Goal: Task Accomplishment & Management: Use online tool/utility

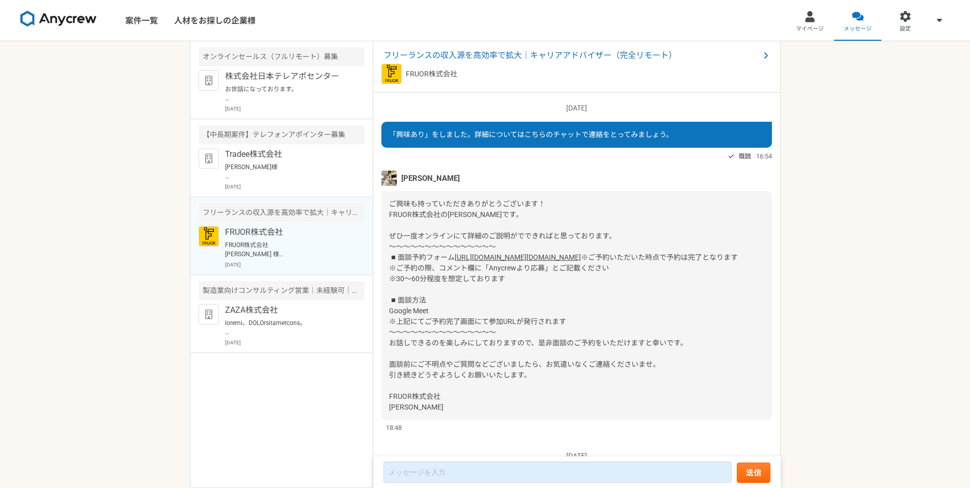
scroll to position [191, 0]
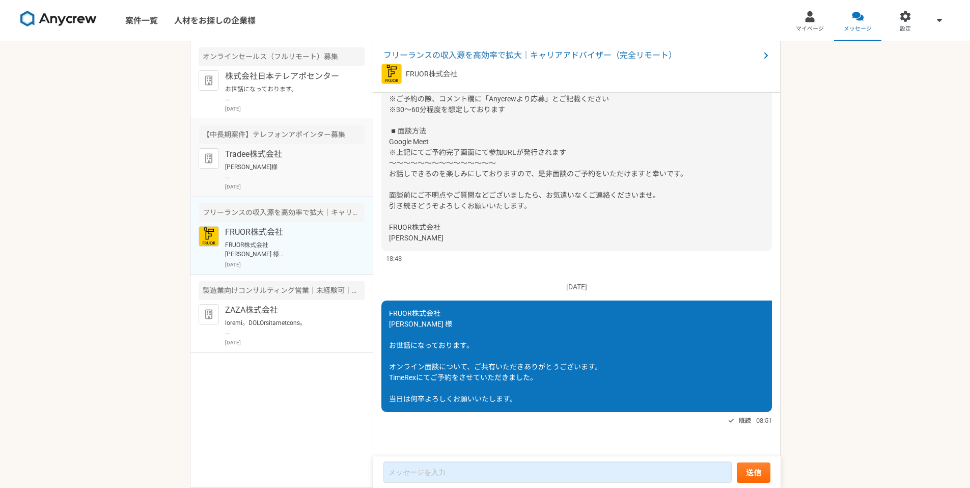
click at [275, 158] on p "Tradee株式会社" at bounding box center [288, 154] width 126 height 12
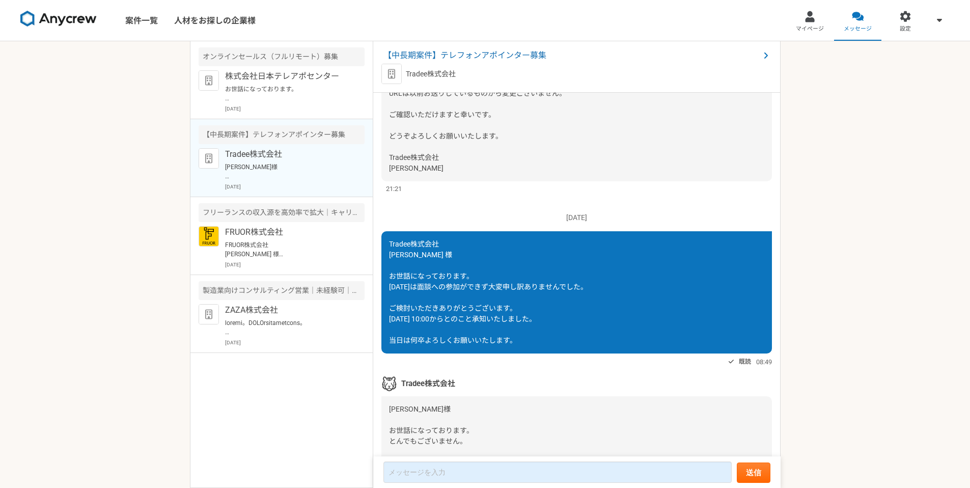
scroll to position [1338, 0]
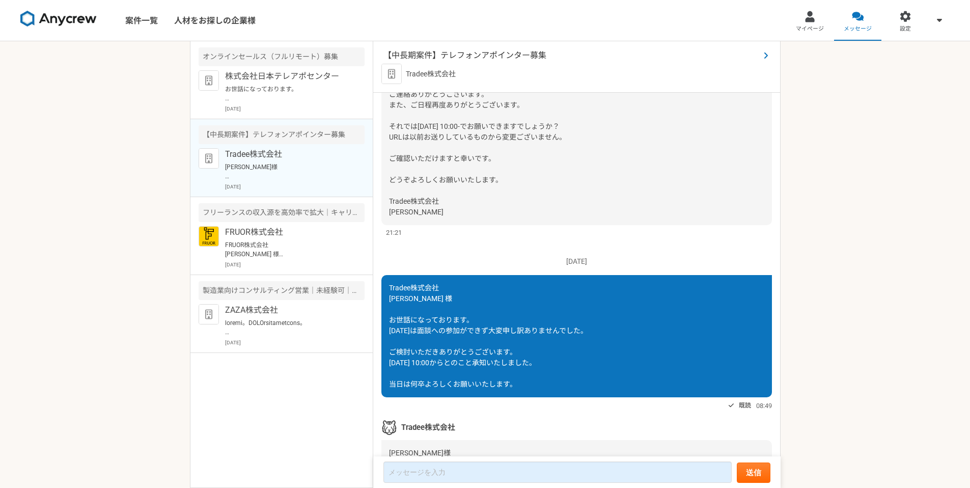
click at [459, 59] on span "【中長期案件】テレフォンアポインター募集" at bounding box center [572, 55] width 376 height 12
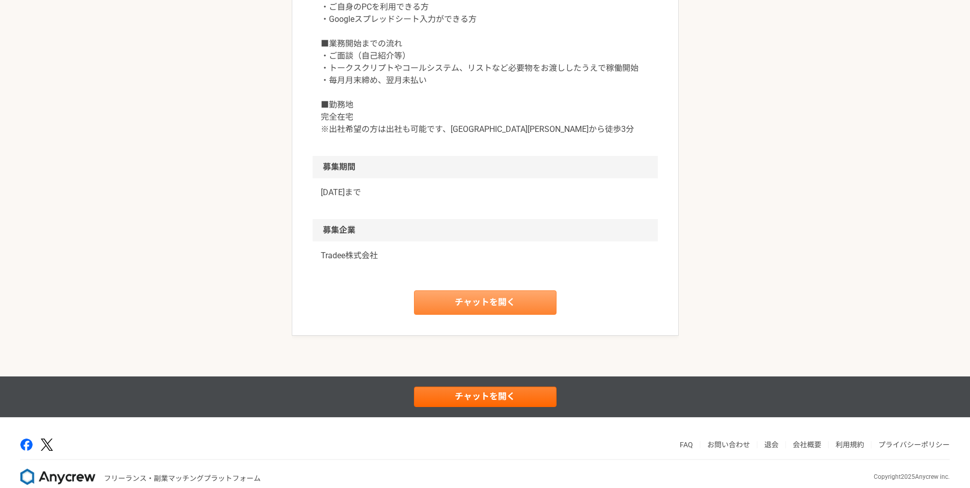
scroll to position [1015, 0]
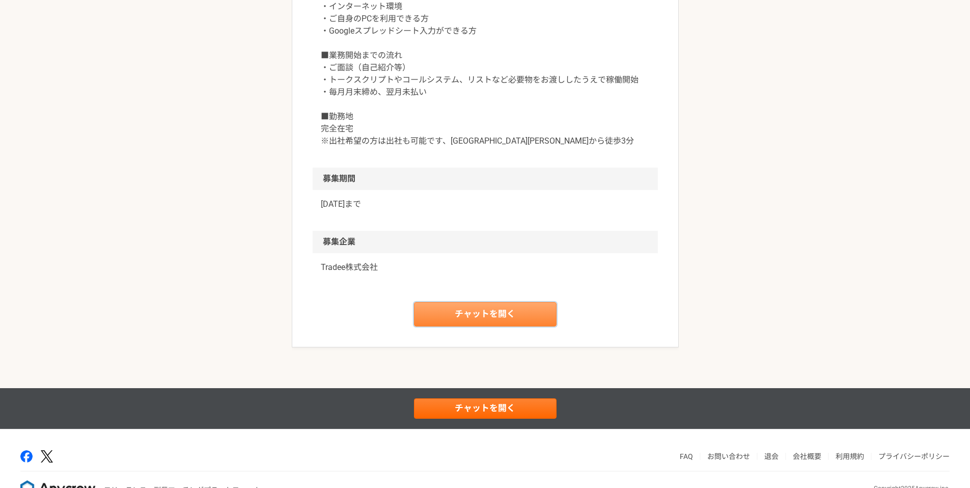
click at [491, 327] on link "チャットを開く" at bounding box center [485, 314] width 143 height 24
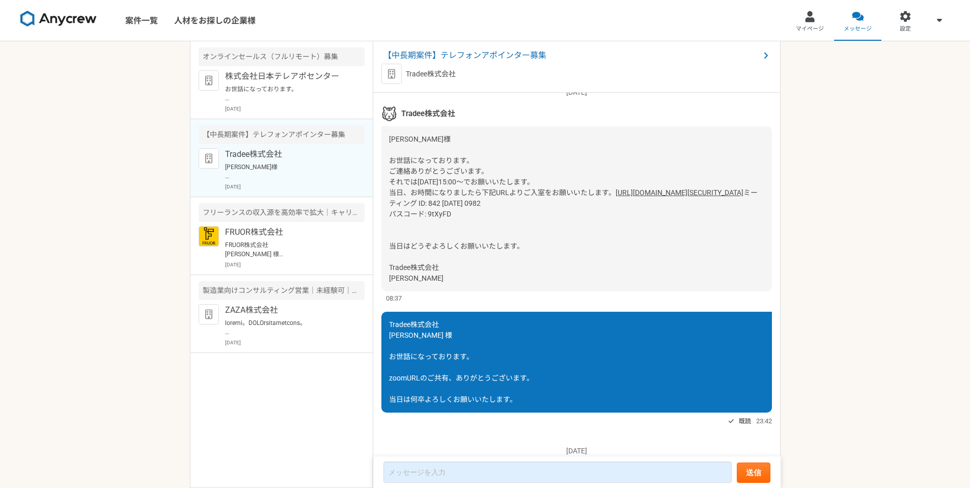
scroll to position [539, 0]
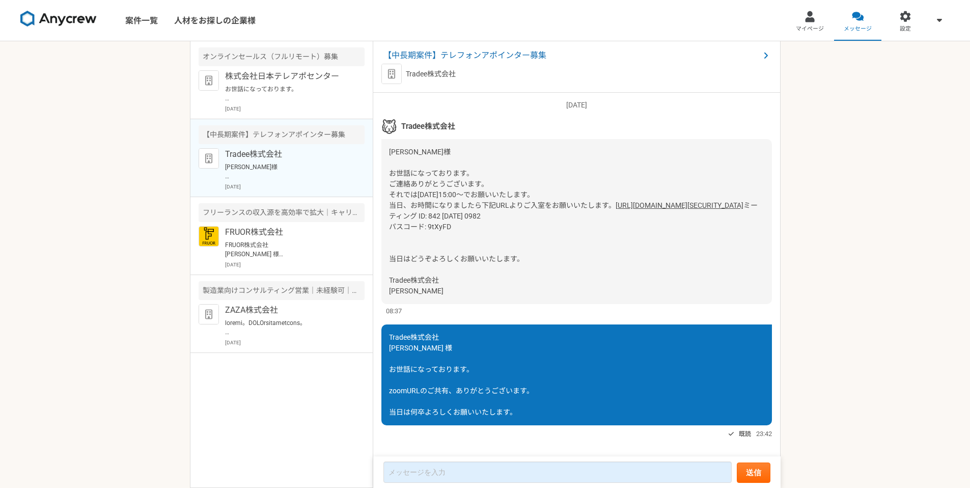
click at [616, 209] on link "[URL][DOMAIN_NAME][SECURITY_DATA]" at bounding box center [680, 205] width 128 height 8
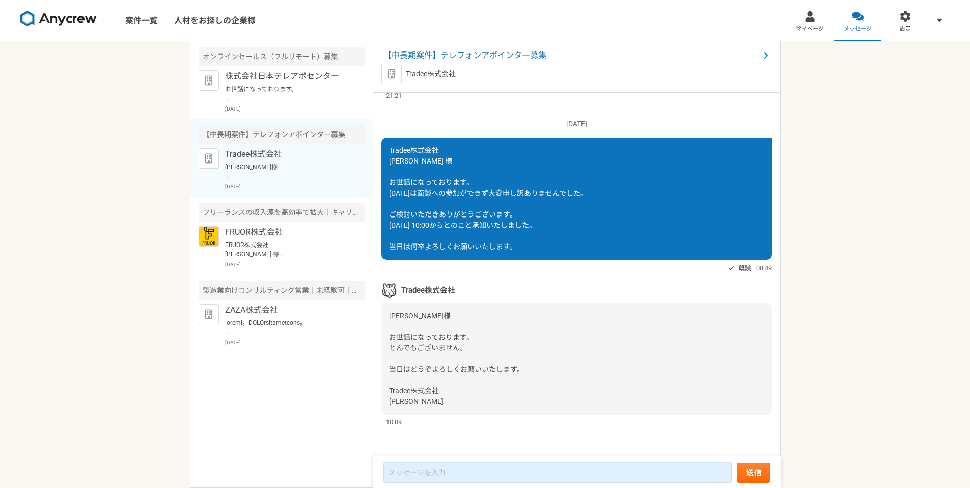
scroll to position [2327, 0]
click at [522, 54] on span "【中長期案件】テレフォンアポインター募集" at bounding box center [572, 55] width 376 height 12
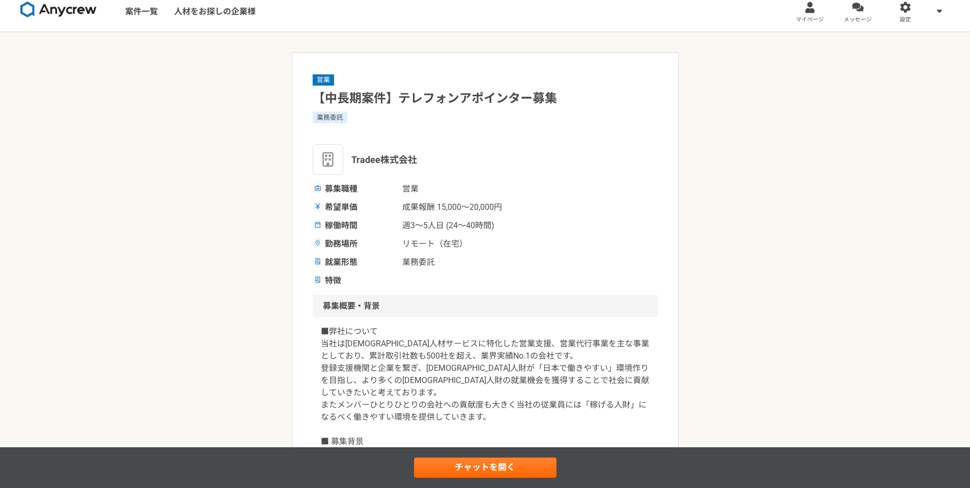
scroll to position [17, 0]
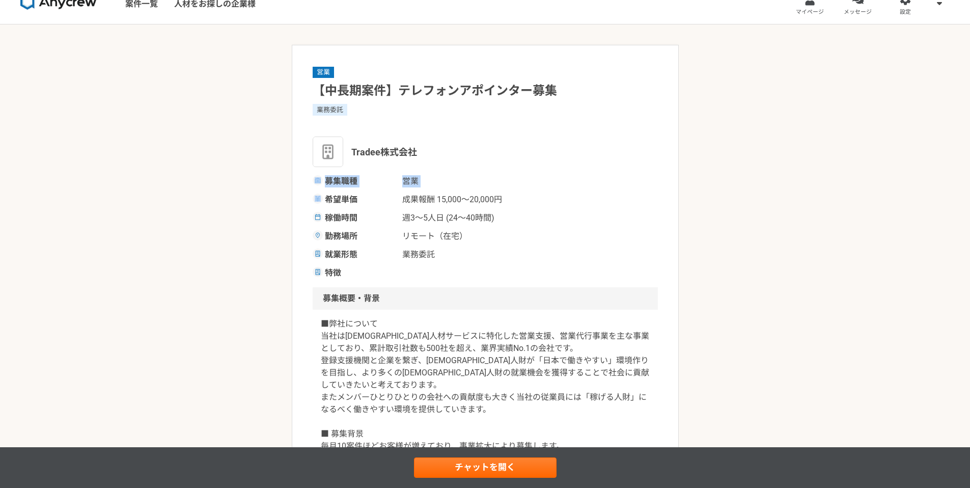
drag, startPoint x: 2, startPoint y: 186, endPoint x: -46, endPoint y: 188, distance: 47.4
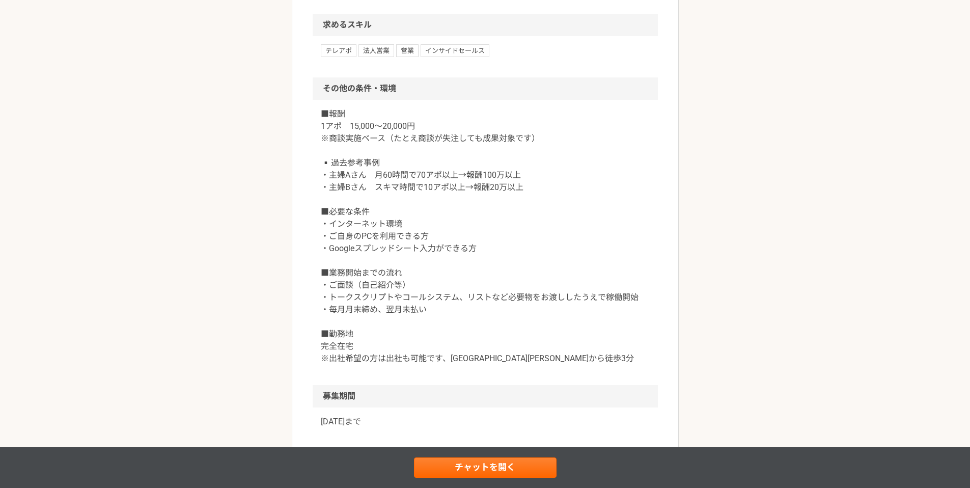
scroll to position [809, 0]
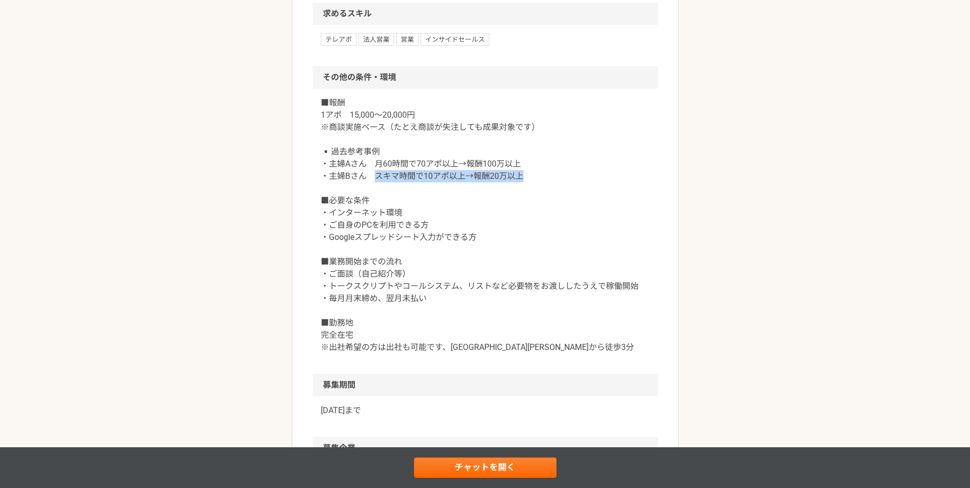
drag, startPoint x: 373, startPoint y: 189, endPoint x: 521, endPoint y: 184, distance: 148.3
click at [521, 184] on p "■報酬 1アポ　15,000～20,000円 ※商談実施ベース（たとえ商談が失注しても成果対象です） ▪️過去参考事例 ・主婦Aさん　月60時間で70アポ以上…" at bounding box center [485, 225] width 329 height 257
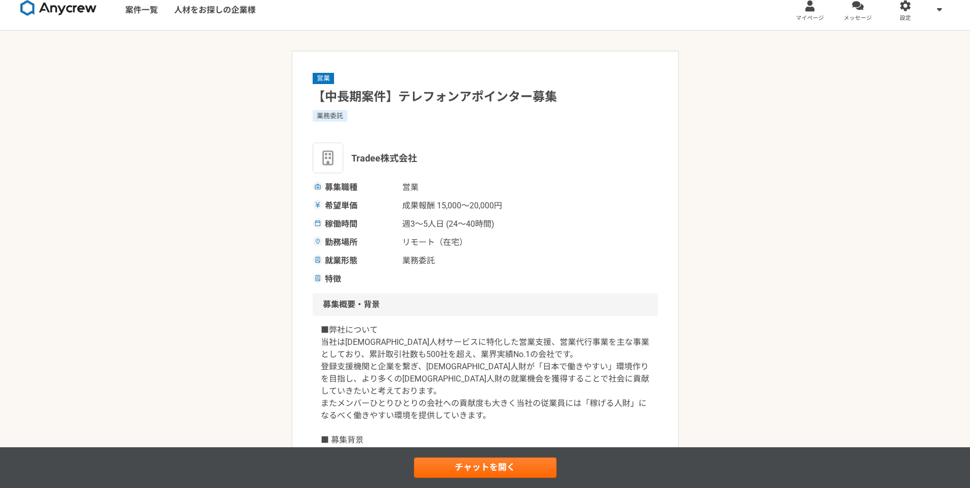
scroll to position [0, 0]
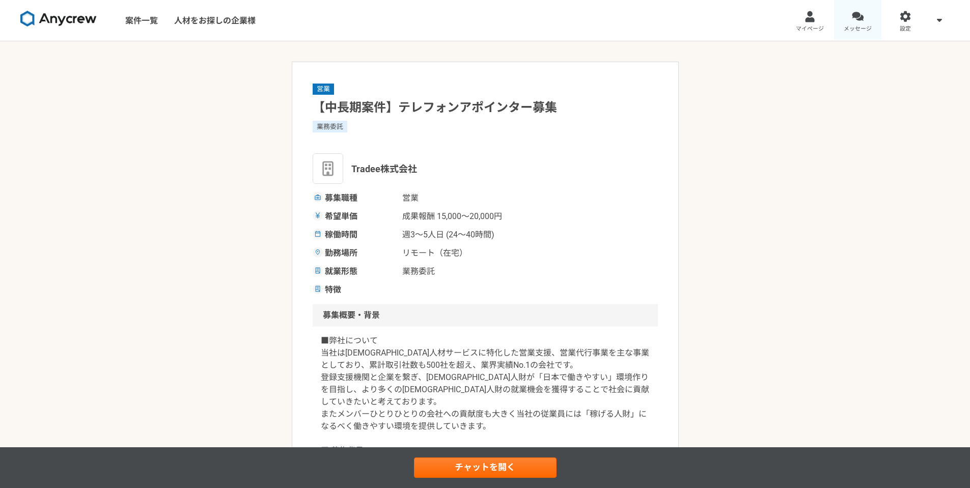
click at [858, 14] on div at bounding box center [858, 17] width 12 height 12
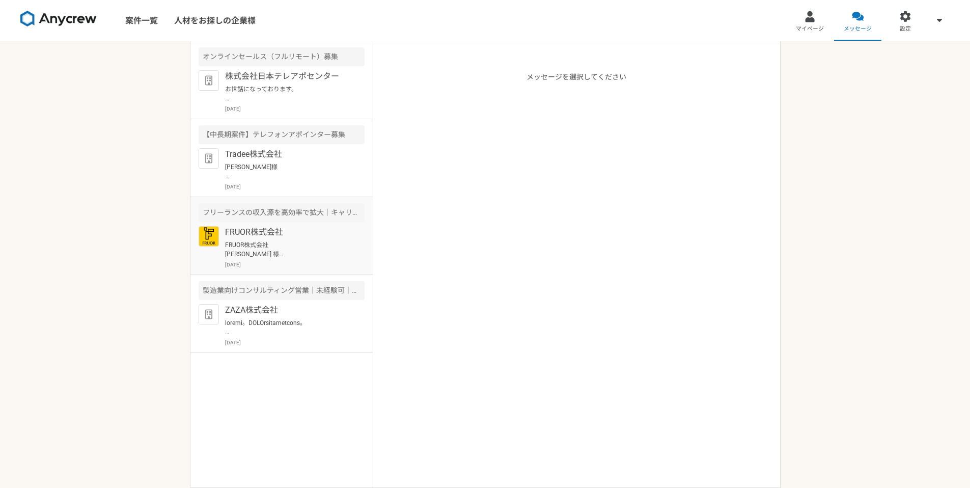
click at [253, 235] on p "FRUOR株式会社" at bounding box center [288, 232] width 126 height 12
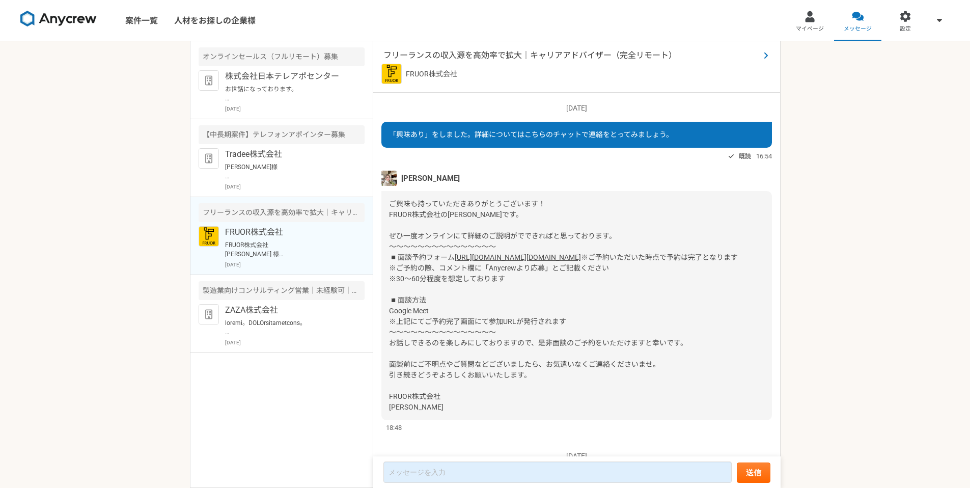
click at [491, 54] on span "フリーランスの収入源を高効率で拡大｜キャリアアドバイザー（完全リモート）" at bounding box center [572, 55] width 376 height 12
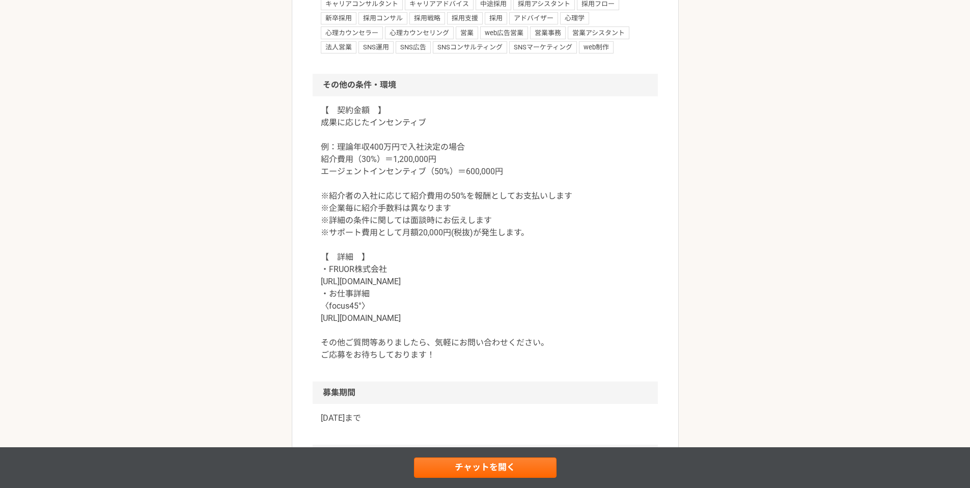
scroll to position [906, 0]
click at [346, 315] on p "【　契約金額　】 成果に応じたインセンティブ 例：理論年収400万円で入社決定の場合 紹介費用（30%）＝1,200,000円 エージェントインセンティブ（5…" at bounding box center [485, 230] width 329 height 257
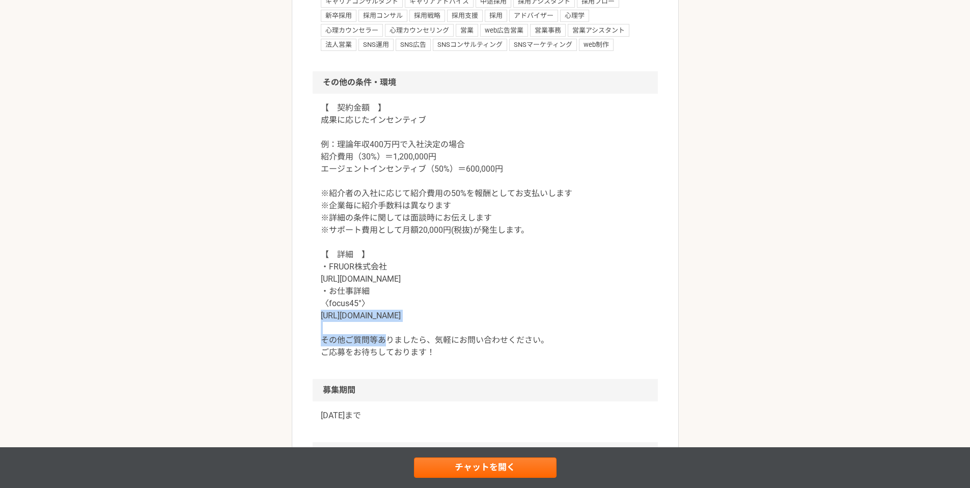
click at [346, 315] on p "【　契約金額　】 成果に応じたインセンティブ 例：理論年収400万円で入社決定の場合 紹介費用（30%）＝1,200,000円 エージェントインセンティブ（5…" at bounding box center [485, 230] width 329 height 257
copy p "[URL][DOMAIN_NAME]"
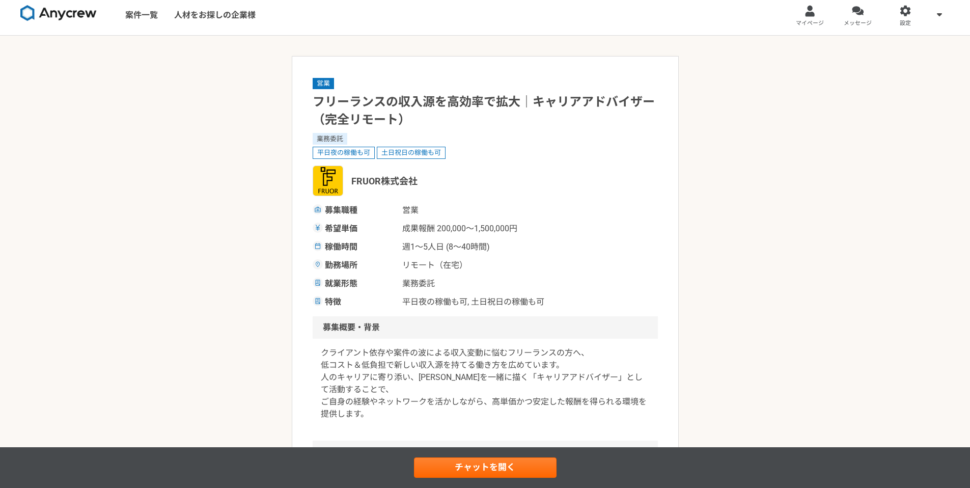
scroll to position [0, 0]
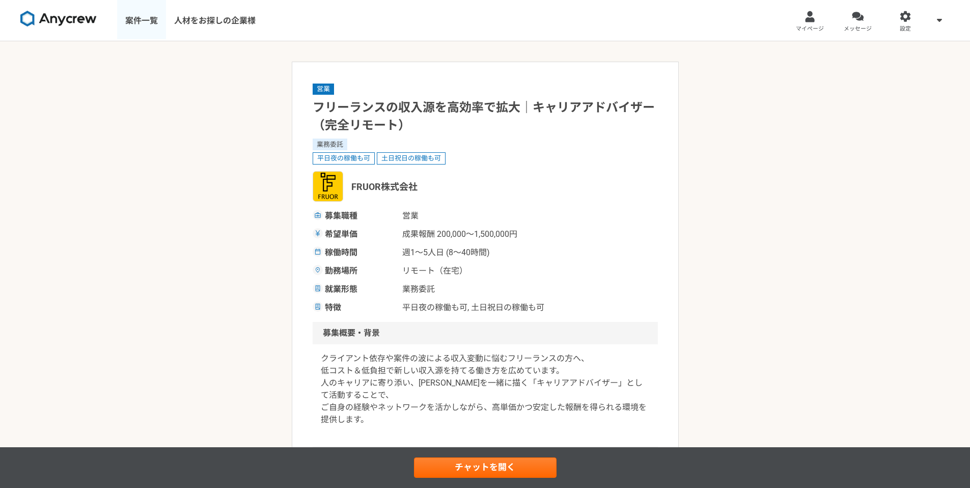
click at [159, 19] on link "案件一覧" at bounding box center [141, 20] width 49 height 41
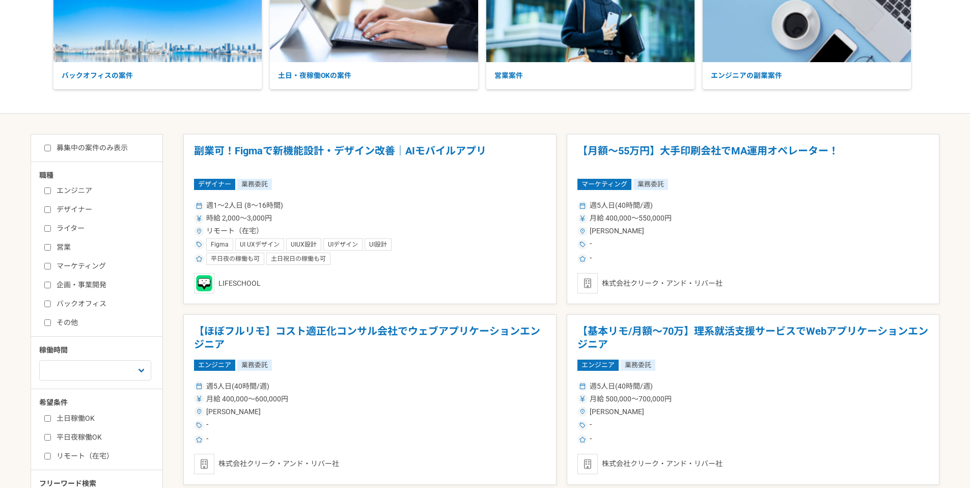
scroll to position [163, 0]
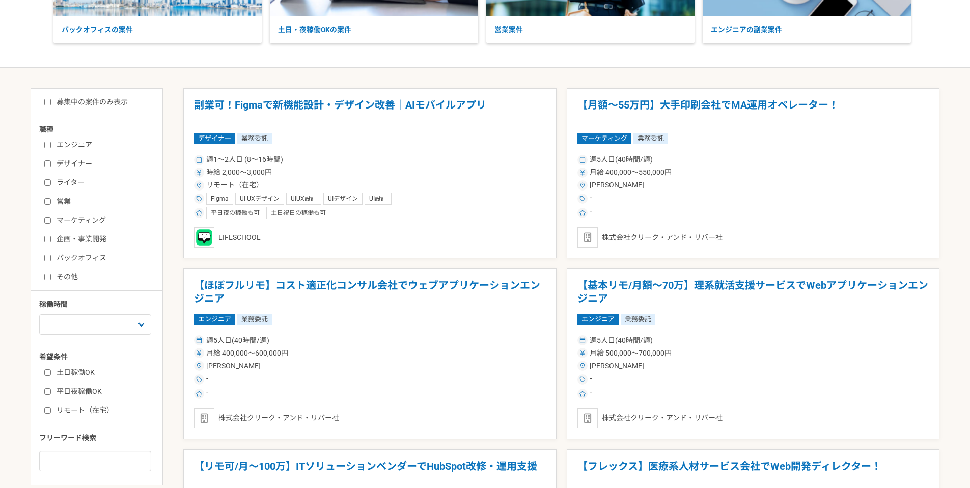
click at [48, 200] on input "営業" at bounding box center [47, 201] width 7 height 7
checkbox input "true"
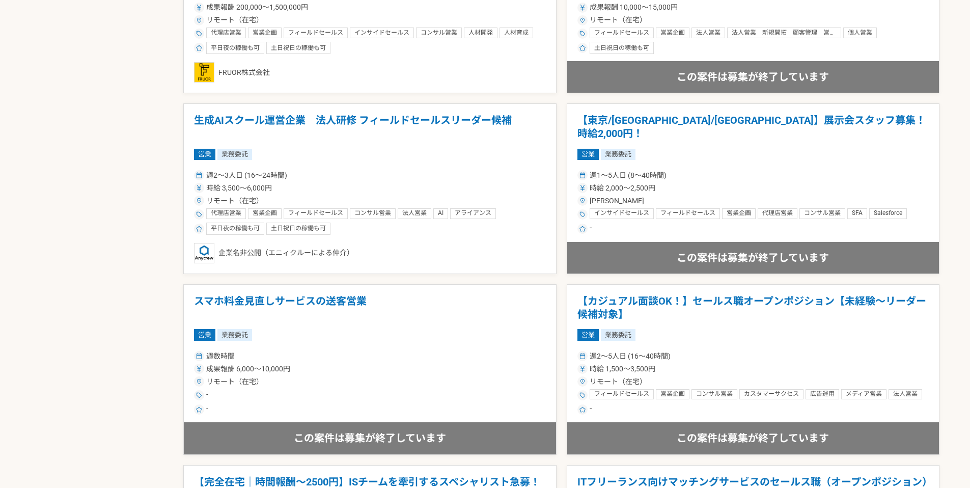
scroll to position [1729, 0]
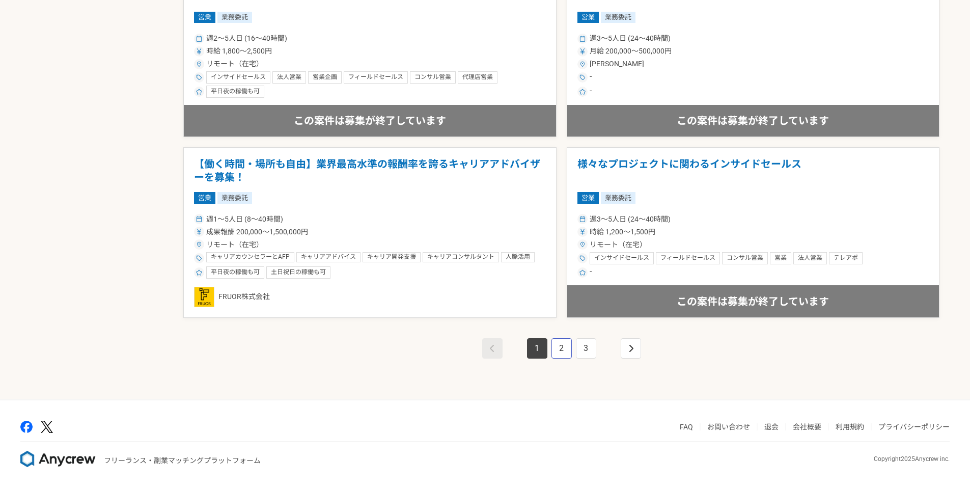
click at [562, 346] on link "2" at bounding box center [562, 348] width 20 height 20
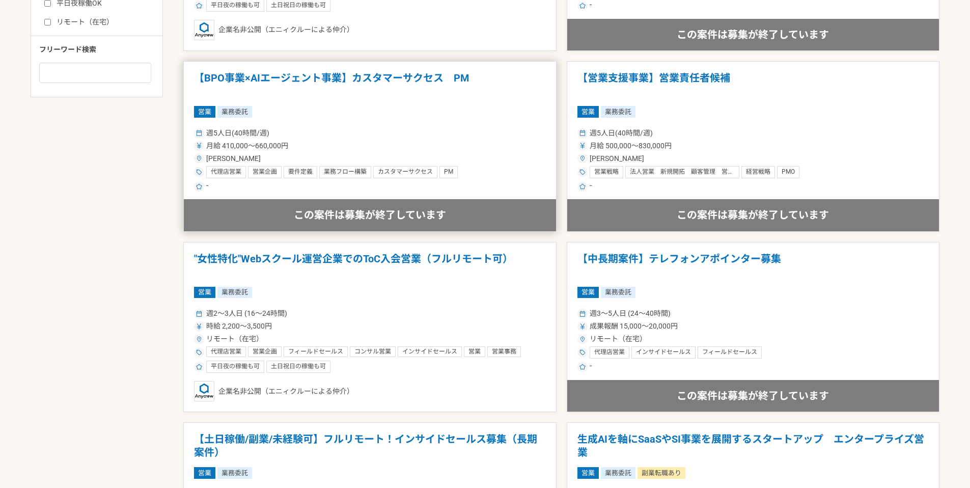
scroll to position [551, 0]
click at [334, 255] on h1 ""女性特化"Webスクール運営企業でのToC入会営業（フルリモート可）" at bounding box center [370, 265] width 352 height 26
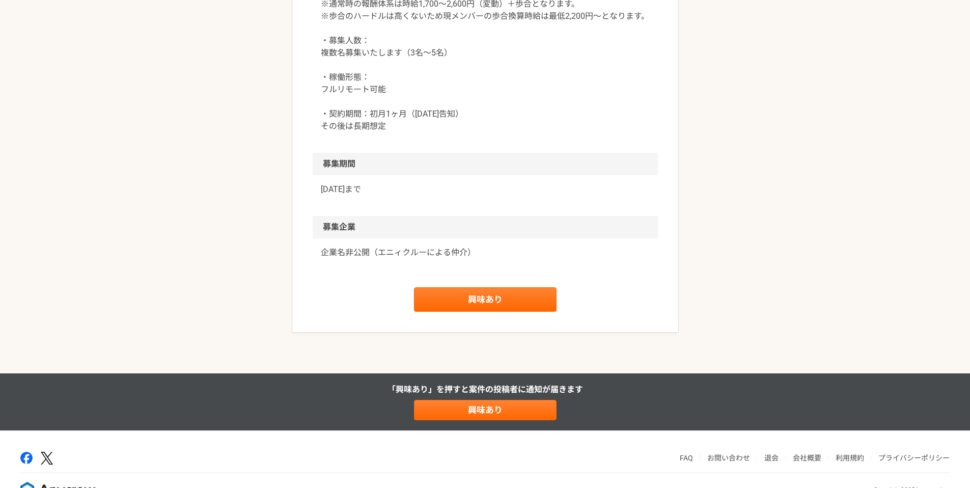
scroll to position [1305, 0]
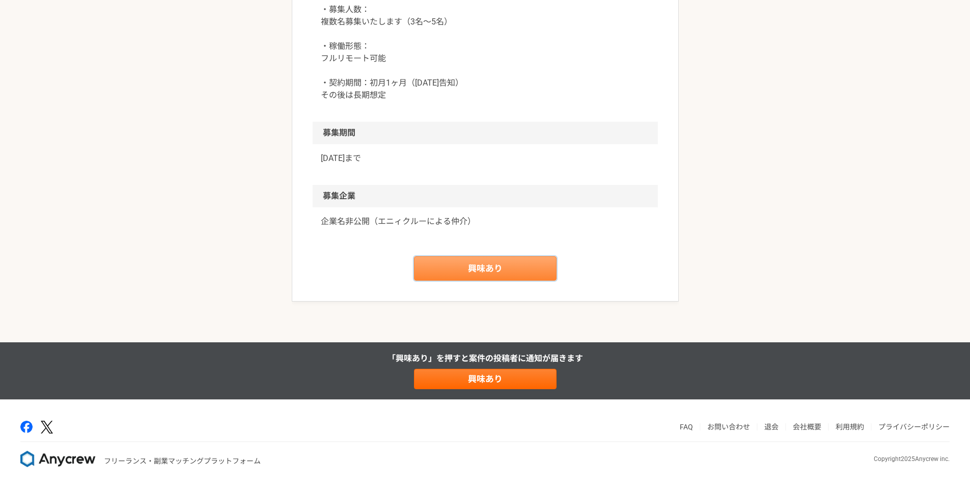
click at [483, 281] on link "興味あり" at bounding box center [485, 268] width 143 height 24
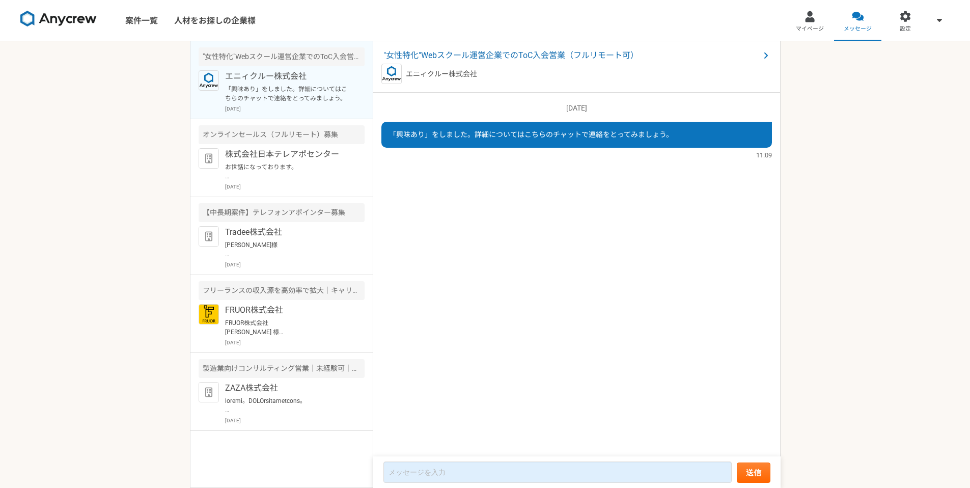
click at [62, 17] on img at bounding box center [58, 19] width 76 height 16
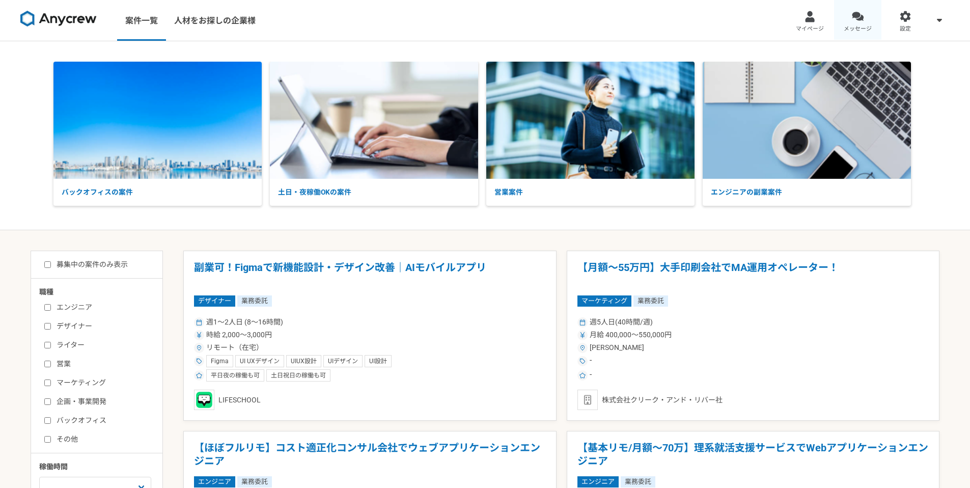
click at [860, 16] on div at bounding box center [858, 17] width 12 height 12
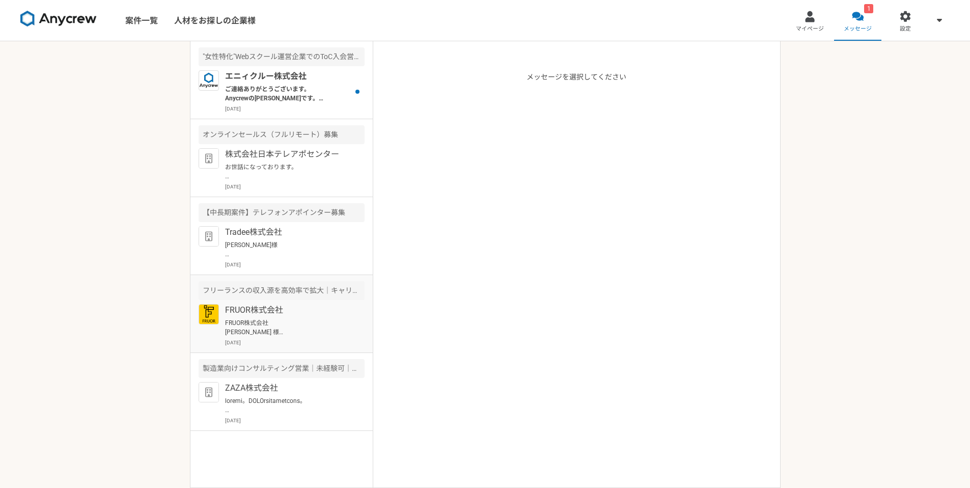
click at [297, 322] on p "FRUOR株式会社 [PERSON_NAME] 様 お世話になっております。 オンライン面談について、ご共有いただきありがとうございます。 TimeRexにて…" at bounding box center [288, 327] width 126 height 18
